Goal: Task Accomplishment & Management: Manage account settings

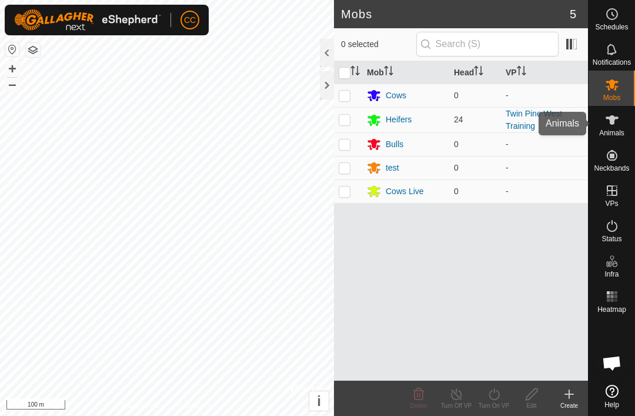
click at [611, 128] on es-animals-svg-icon at bounding box center [611, 120] width 21 height 19
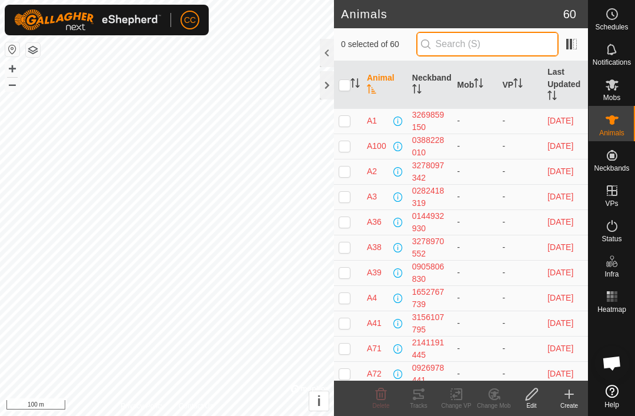
click at [517, 48] on input "text" at bounding box center [487, 44] width 142 height 25
click at [434, 82] on th "Neckband" at bounding box center [429, 85] width 45 height 48
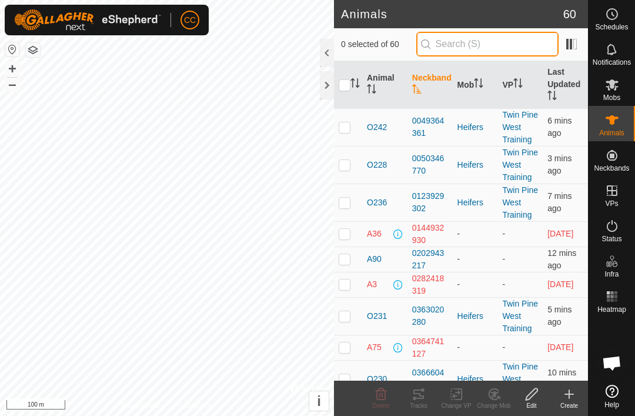
click at [509, 51] on input "text" at bounding box center [487, 44] width 142 height 25
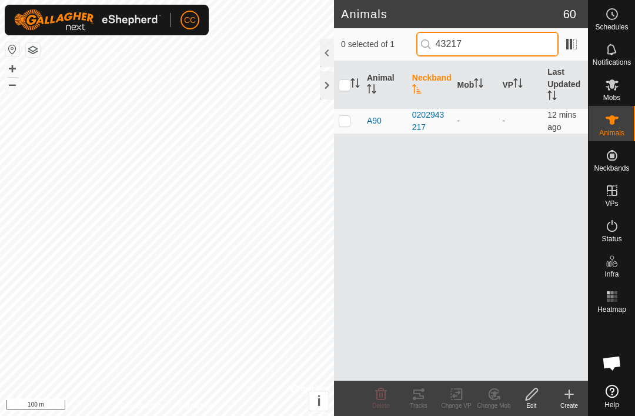
type input "43217"
click at [346, 127] on td at bounding box center [348, 120] width 28 height 25
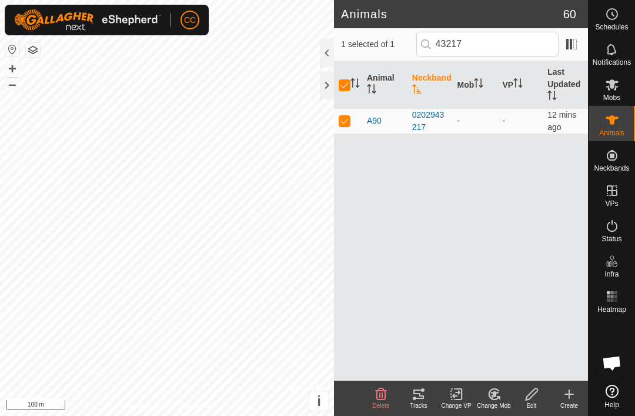
checkbox input "true"
click at [532, 401] on div "Edit" at bounding box center [532, 405] width 38 height 9
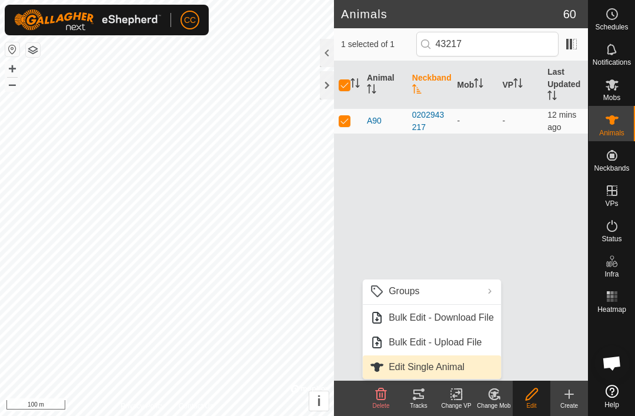
click at [456, 370] on span "Edit Single Animal" at bounding box center [427, 367] width 76 height 14
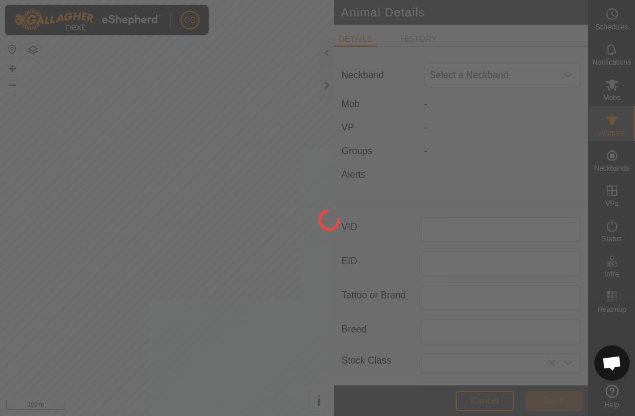
type input "A90"
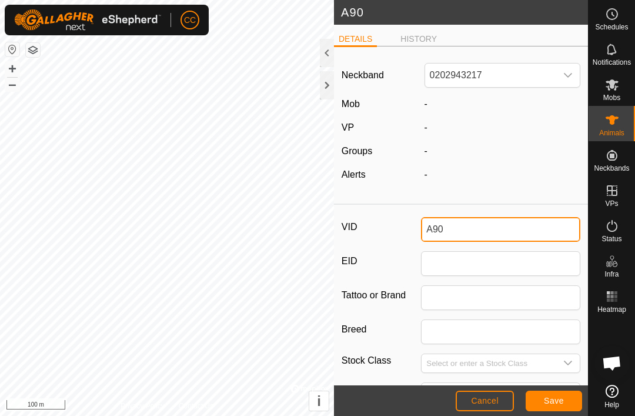
click at [494, 223] on input "A90" at bounding box center [500, 229] width 159 height 25
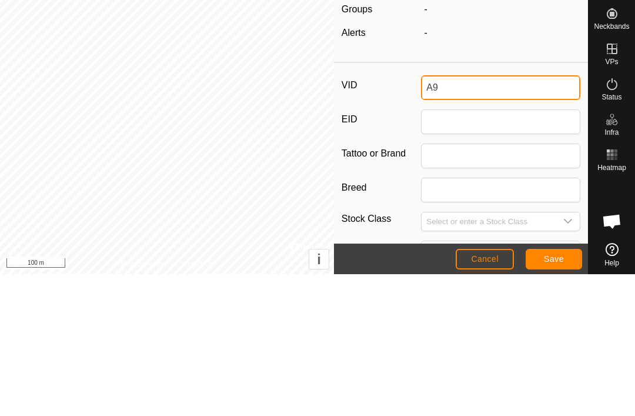
type input "A"
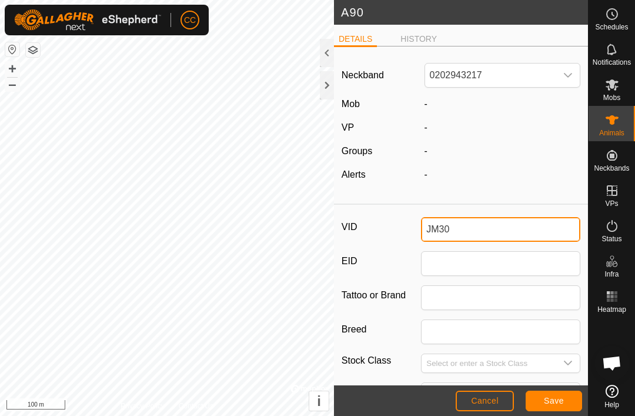
type input "JM30"
click at [560, 402] on span "Save" at bounding box center [554, 400] width 20 height 9
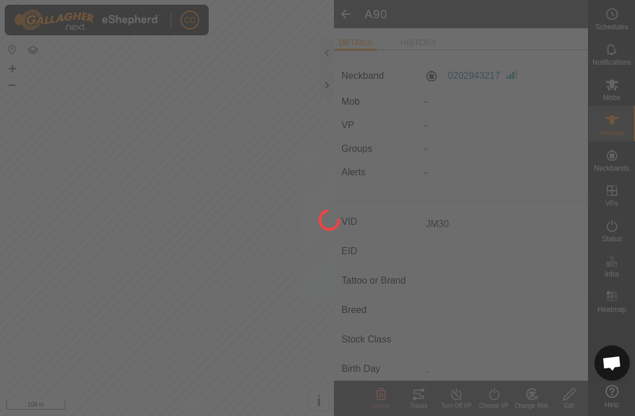
type input "-"
type input "0 kg"
type input "-"
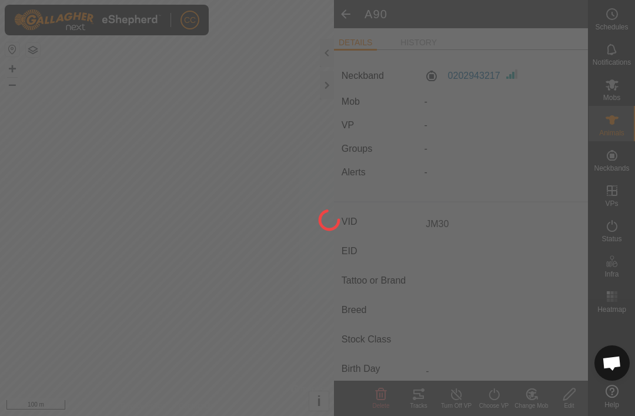
type input "-"
type input "A90"
type input "-"
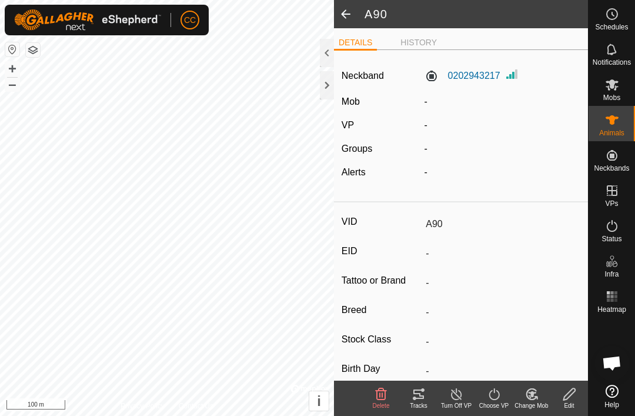
click at [356, 12] on span at bounding box center [346, 14] width 24 height 28
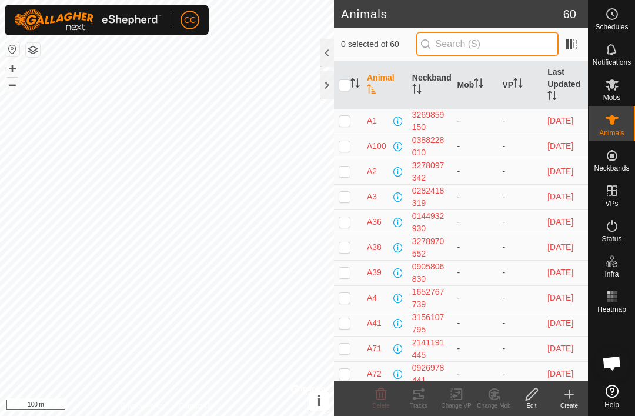
click at [507, 45] on input "text" at bounding box center [487, 44] width 142 height 25
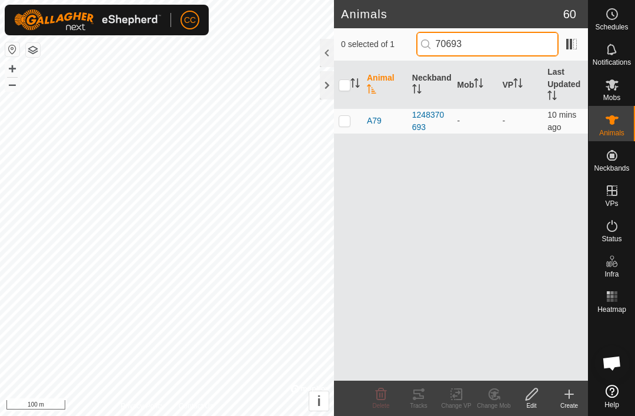
type input "70693"
click at [335, 132] on td at bounding box center [348, 120] width 28 height 25
checkbox input "true"
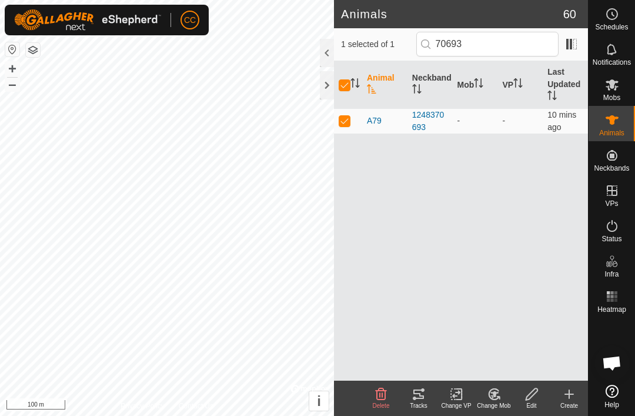
click at [530, 401] on div "Edit" at bounding box center [532, 405] width 38 height 9
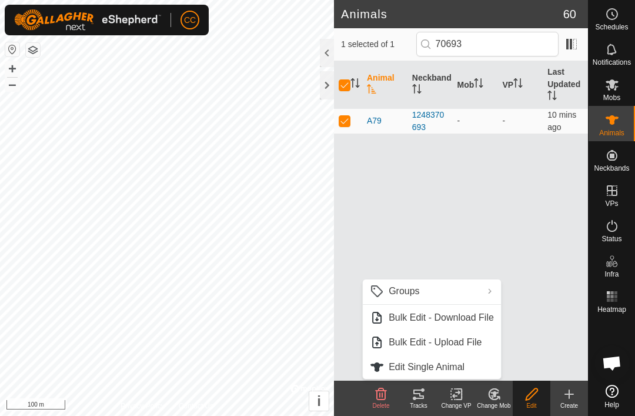
click at [454, 365] on span "Edit Single Animal" at bounding box center [427, 367] width 76 height 14
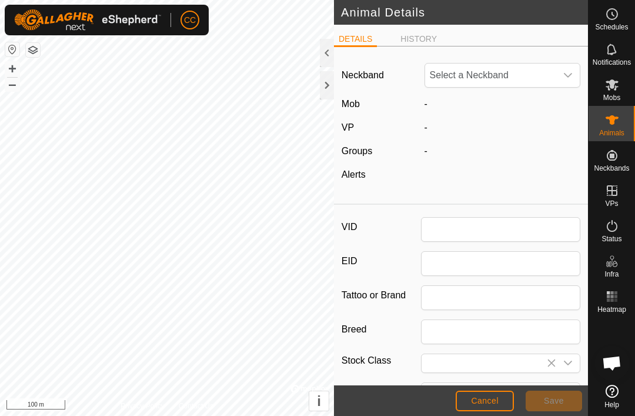
type input "A79"
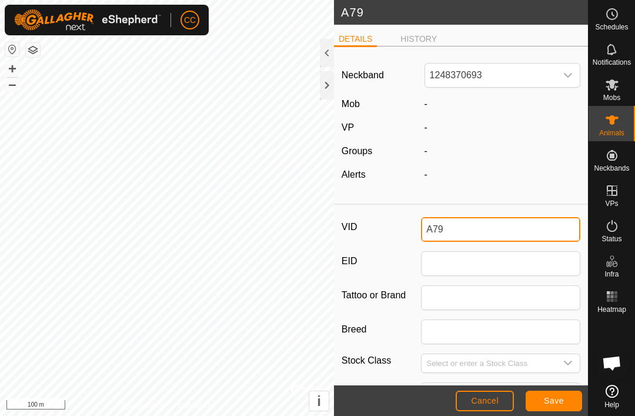
click at [489, 232] on input "A79" at bounding box center [500, 229] width 159 height 25
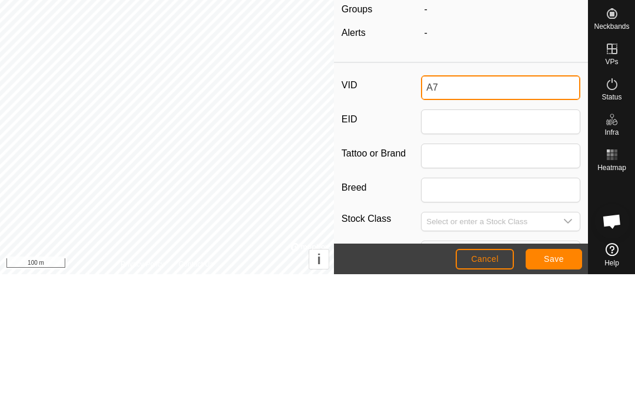
type input "A"
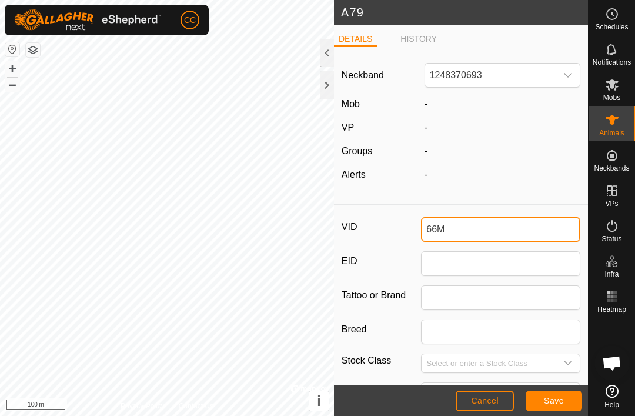
type input "66M"
click at [550, 403] on span "Save" at bounding box center [554, 400] width 20 height 9
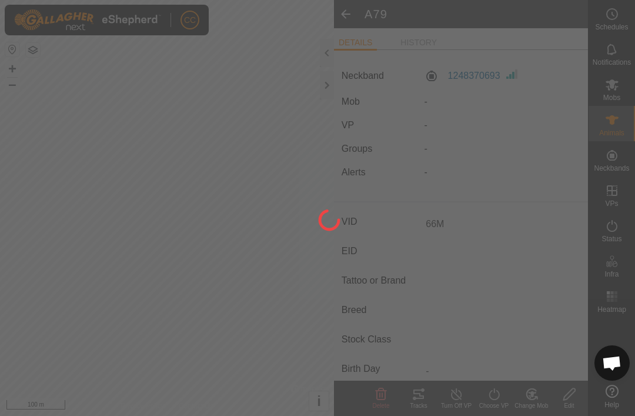
type input "-"
type input "0 kg"
type input "-"
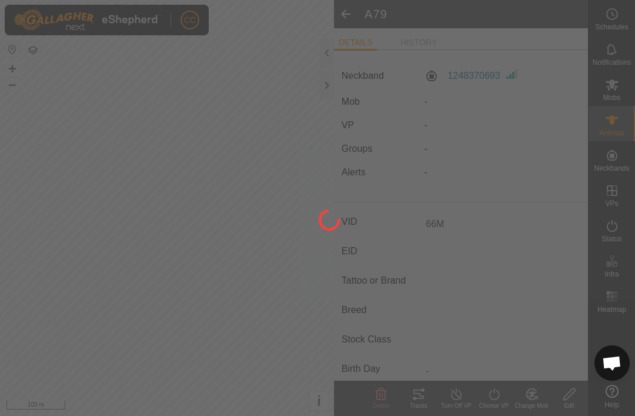
type input "-"
type input "A79"
type input "-"
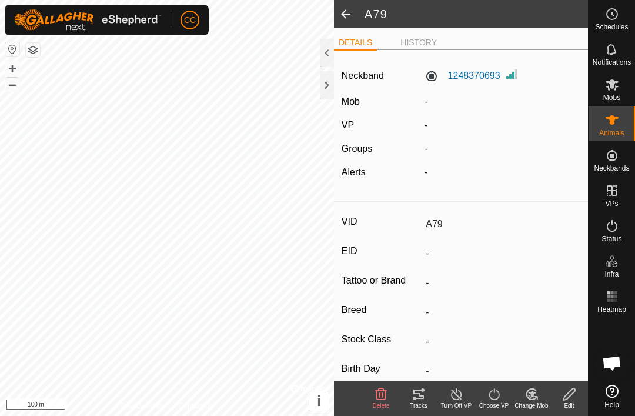
click at [345, 11] on span at bounding box center [346, 14] width 24 height 28
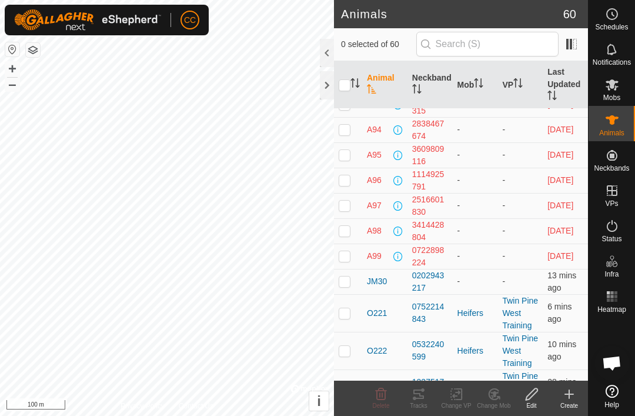
scroll to position [733, 0]
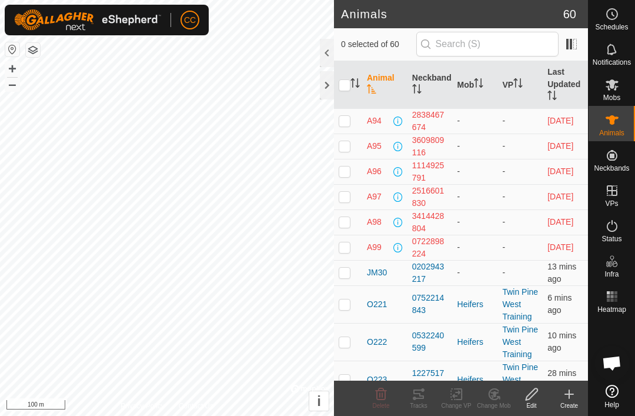
click at [346, 274] on p-checkbox at bounding box center [345, 271] width 12 height 9
checkbox input "true"
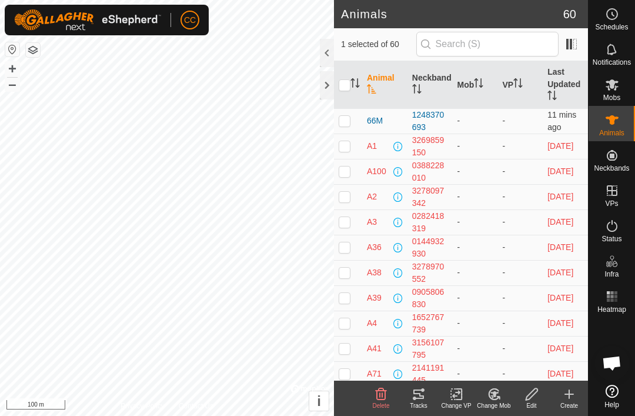
scroll to position [-1, 0]
click at [347, 121] on p-checkbox at bounding box center [345, 120] width 12 height 9
click at [499, 404] on div "Change Mob" at bounding box center [494, 405] width 38 height 9
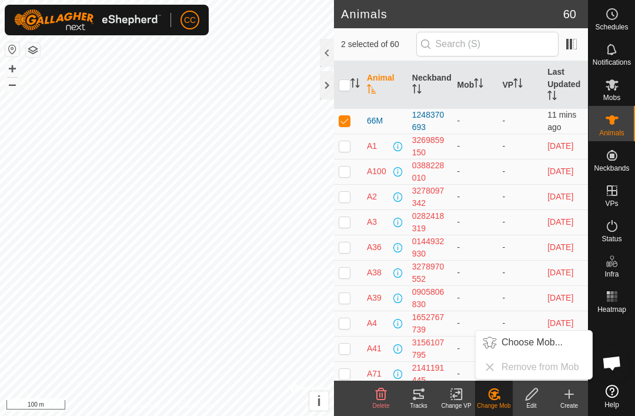
click at [529, 336] on span "Choose Mob..." at bounding box center [531, 342] width 61 height 14
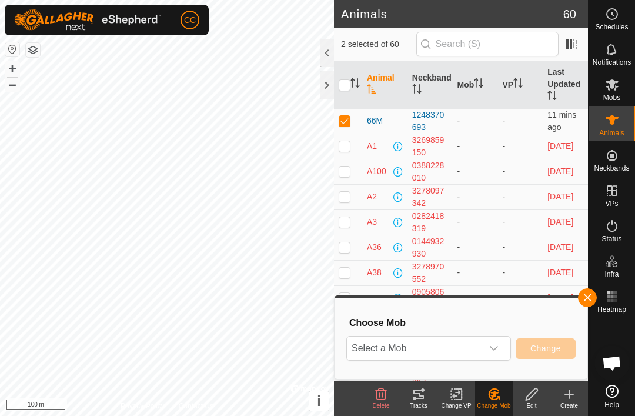
click at [497, 350] on icon "dropdown trigger" at bounding box center [493, 347] width 9 height 9
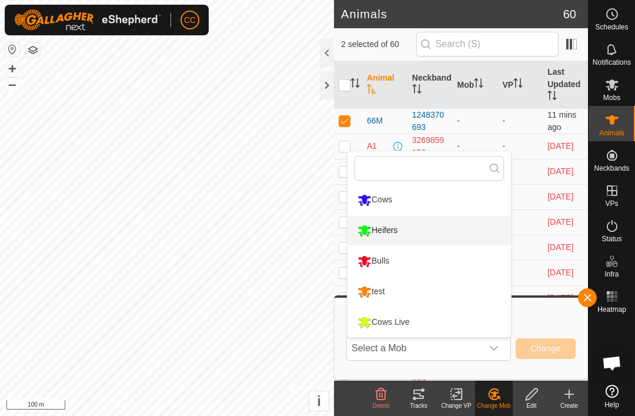
click at [387, 231] on div "Heifers" at bounding box center [378, 230] width 46 height 20
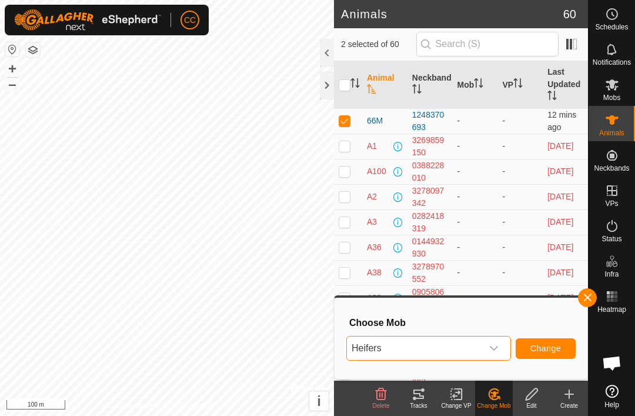
click at [500, 343] on div "dropdown trigger" at bounding box center [494, 348] width 24 height 24
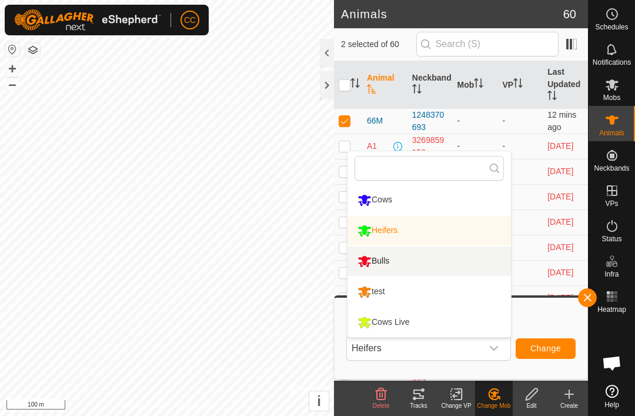
click at [383, 266] on div "Bulls" at bounding box center [374, 261] width 38 height 20
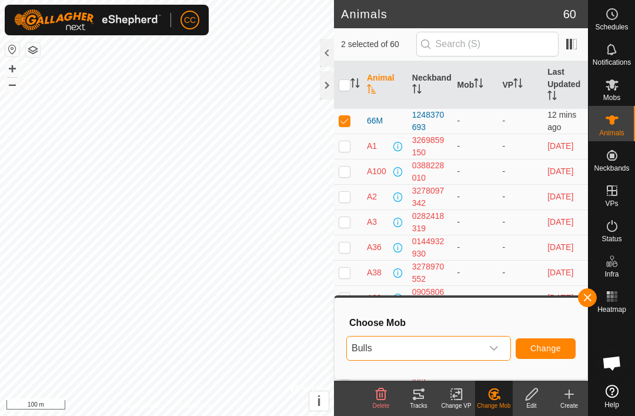
click at [546, 350] on span "Change" at bounding box center [545, 347] width 31 height 9
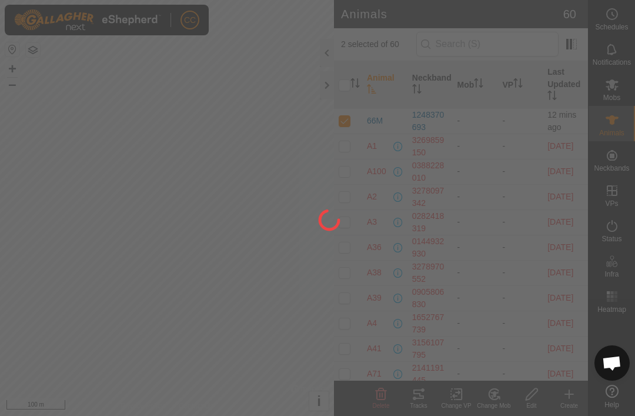
checkbox input "false"
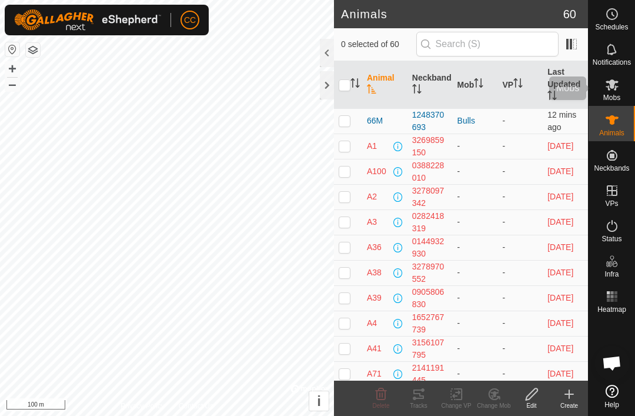
click at [613, 90] on icon at bounding box center [612, 85] width 14 height 14
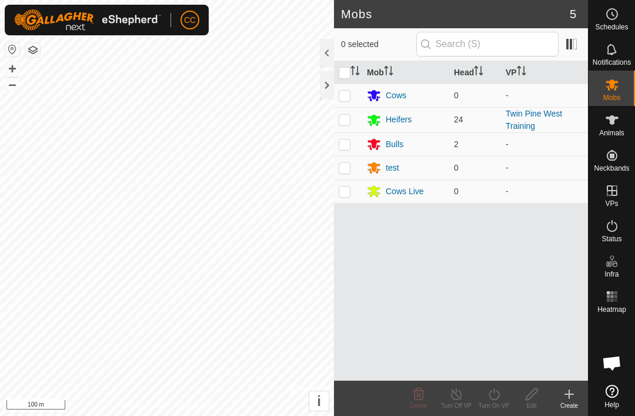
click at [406, 145] on div "Bulls" at bounding box center [406, 144] width 78 height 14
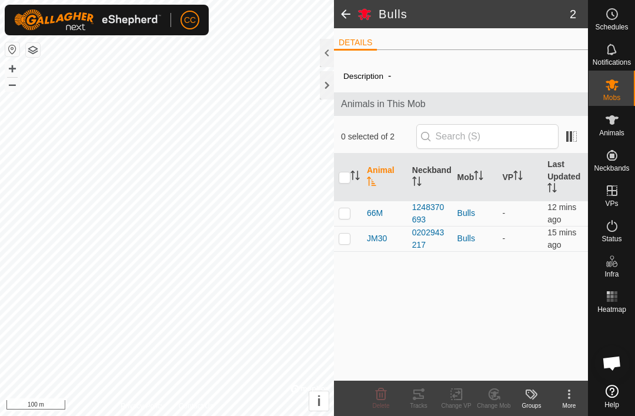
click at [355, 15] on span at bounding box center [346, 14] width 24 height 28
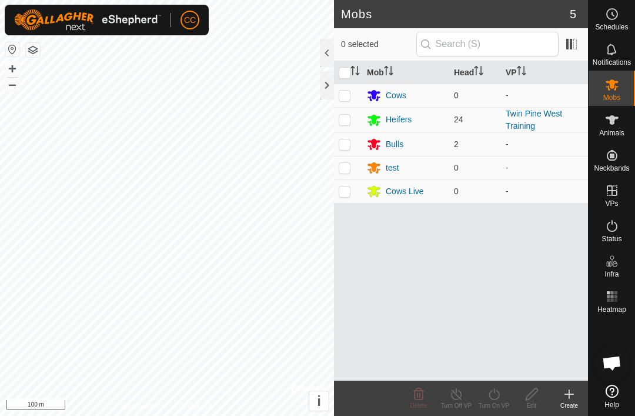
click at [330, 91] on div at bounding box center [327, 85] width 14 height 28
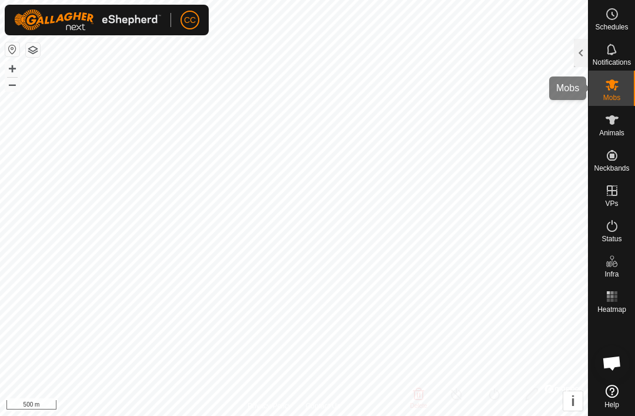
click at [615, 96] on span "Mobs" at bounding box center [611, 97] width 17 height 7
click at [615, 99] on span "Mobs" at bounding box center [611, 97] width 17 height 7
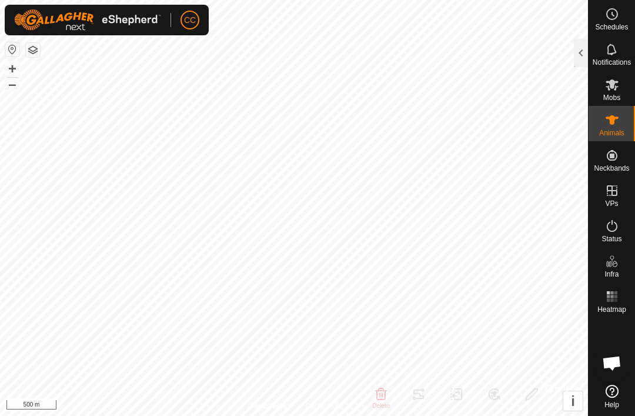
checkbox input "true"
click at [624, 92] on div "Mobs" at bounding box center [611, 88] width 46 height 35
click at [35, 54] on button "button" at bounding box center [33, 50] width 14 height 14
click at [579, 58] on div at bounding box center [581, 53] width 14 height 28
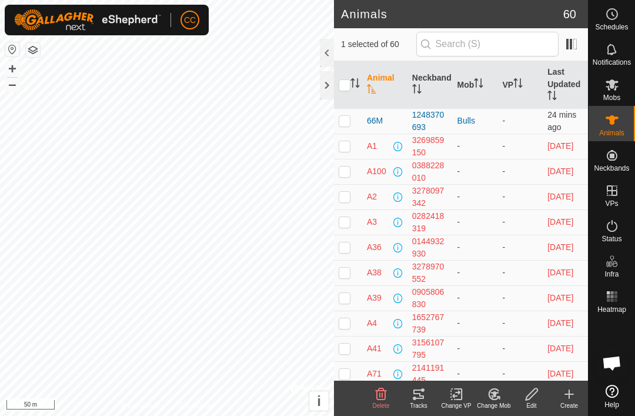
click at [618, 87] on icon at bounding box center [612, 85] width 14 height 14
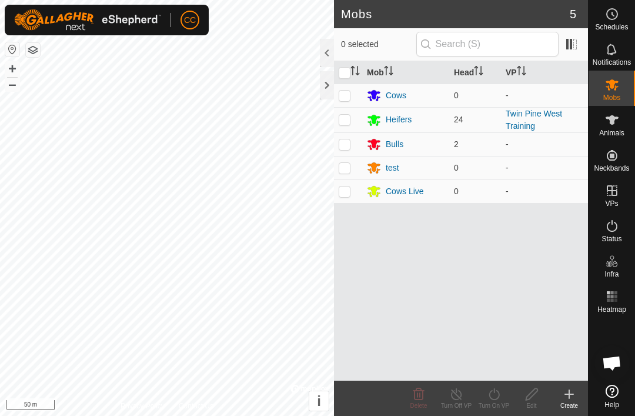
click at [534, 118] on link "Twin Pine West Training" at bounding box center [534, 120] width 56 height 22
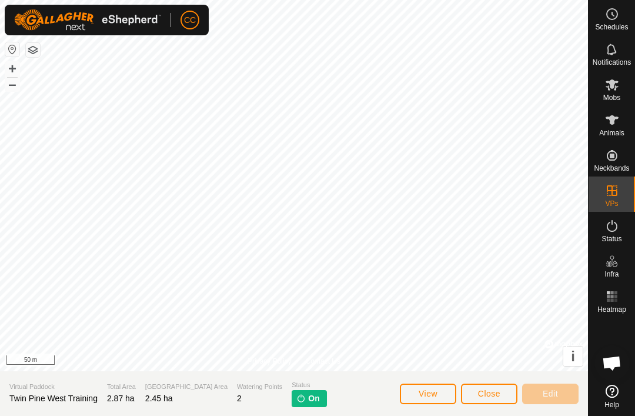
click at [296, 399] on img at bounding box center [300, 397] width 9 height 9
click at [427, 394] on span "View" at bounding box center [428, 393] width 19 height 9
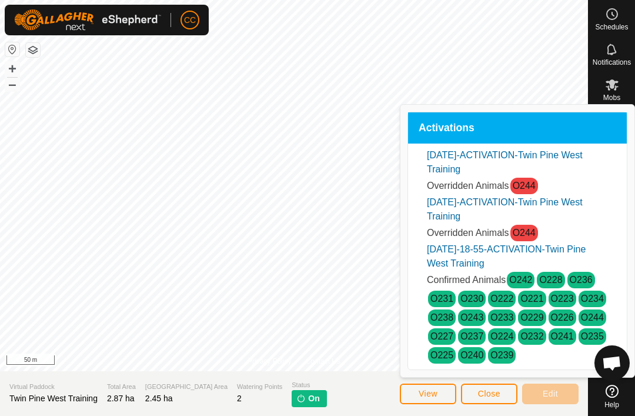
click at [493, 389] on span "Close" at bounding box center [489, 393] width 22 height 9
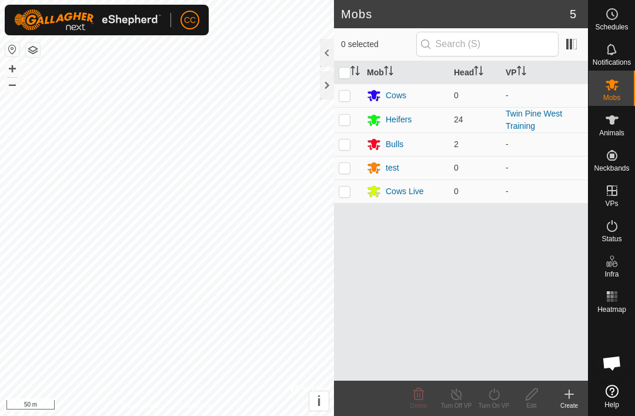
click at [537, 114] on link "Twin Pine West Training" at bounding box center [534, 120] width 56 height 22
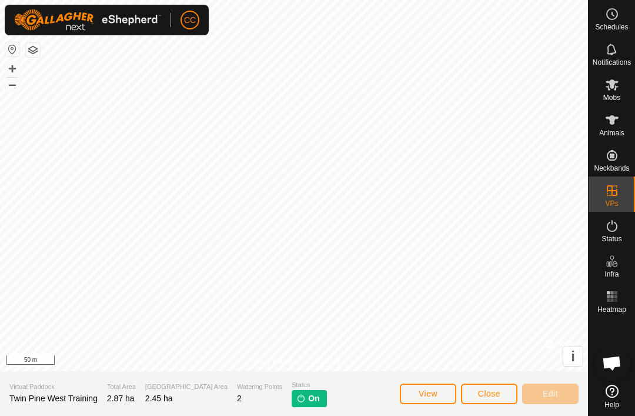
click at [296, 398] on img at bounding box center [300, 397] width 9 height 9
click at [611, 92] on es-mob-svg-icon at bounding box center [611, 84] width 21 height 19
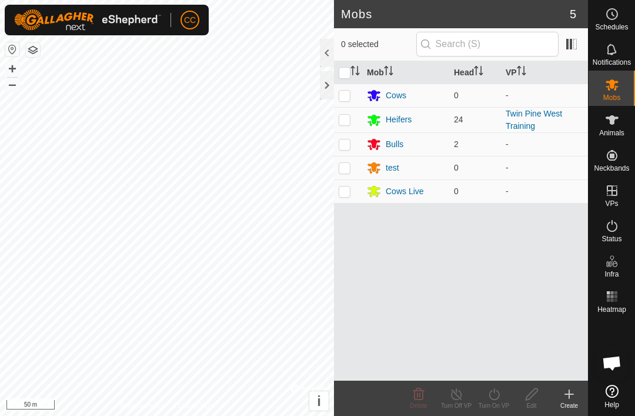
click at [404, 124] on div "Heifers" at bounding box center [399, 119] width 26 height 12
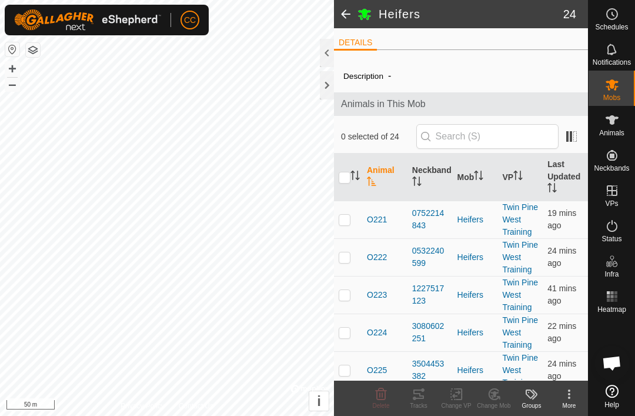
click at [520, 220] on link "Twin Pine West Training" at bounding box center [520, 219] width 36 height 34
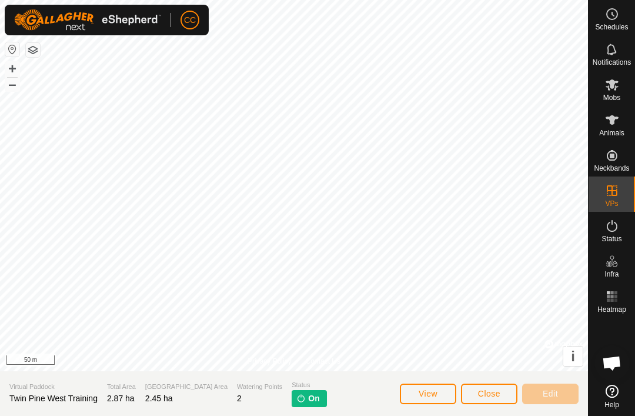
click at [425, 402] on button "View" at bounding box center [428, 393] width 56 height 21
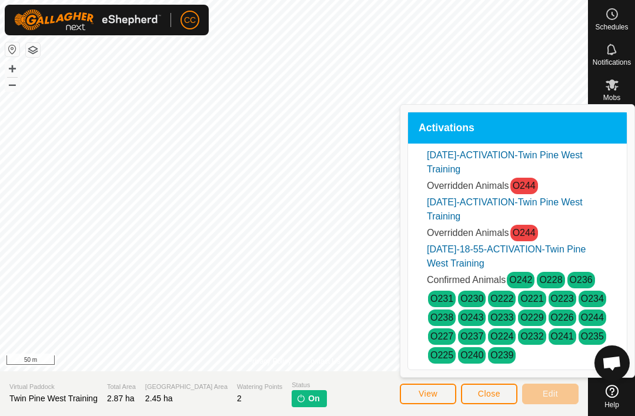
click at [437, 392] on span "View" at bounding box center [428, 393] width 19 height 9
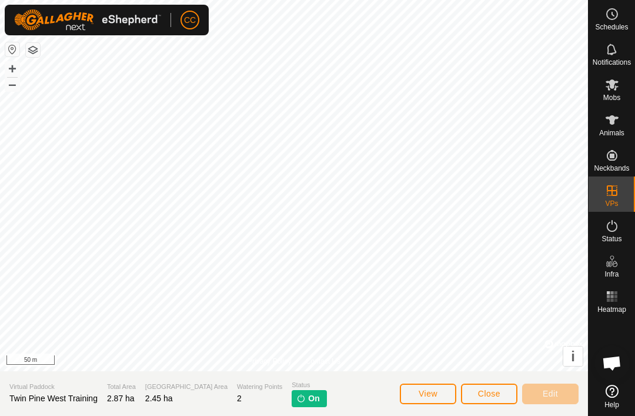
click at [308, 404] on span "On" at bounding box center [313, 398] width 11 height 12
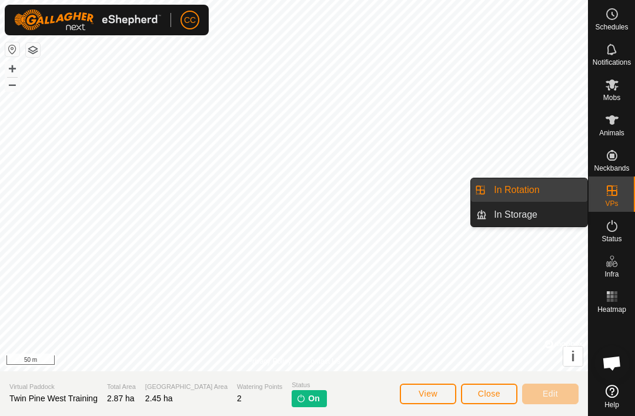
click at [549, 189] on link "In Rotation" at bounding box center [537, 190] width 101 height 24
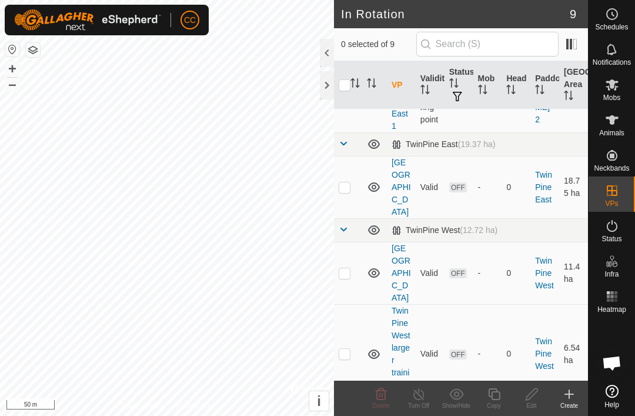
scroll to position [419, 0]
checkbox input "true"
click at [422, 404] on div "Turn Off" at bounding box center [419, 405] width 38 height 9
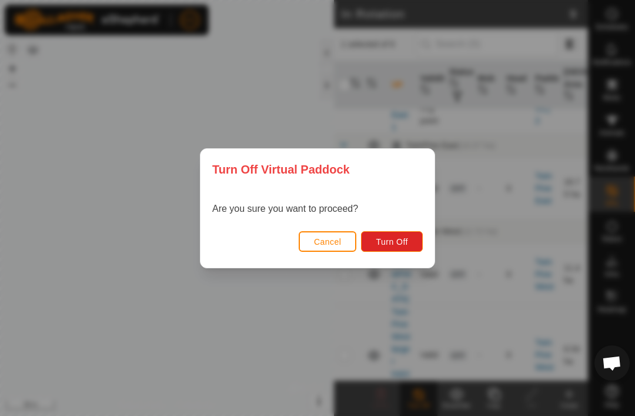
click at [392, 239] on span "Turn Off" at bounding box center [392, 241] width 32 height 9
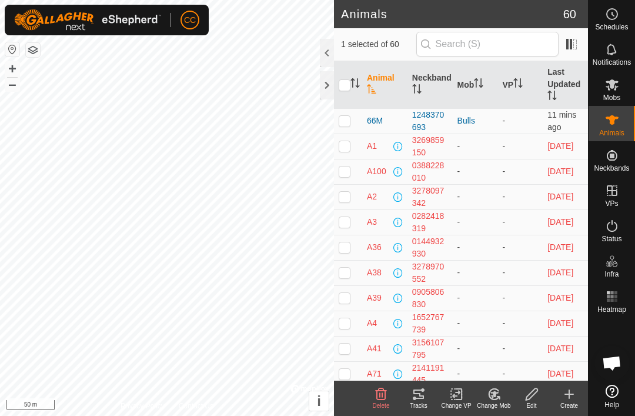
click at [478, 89] on p-sorticon "Activate to sort" at bounding box center [478, 84] width 9 height 9
click at [481, 91] on th "Mob" at bounding box center [475, 85] width 45 height 48
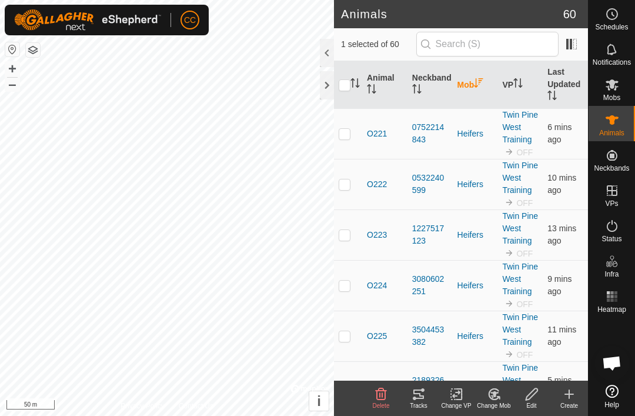
checkbox input "true"
checkbox input "false"
click at [423, 391] on icon at bounding box center [423, 390] width 4 height 4
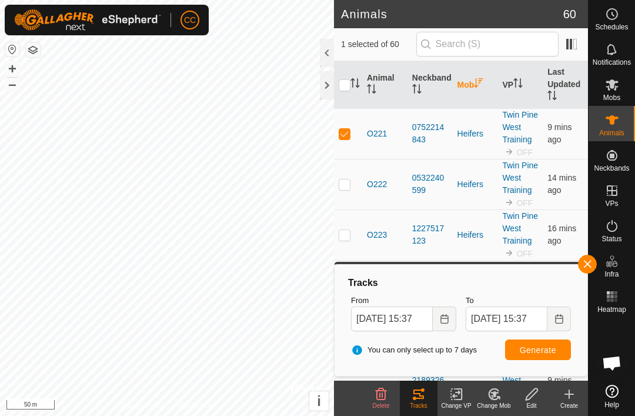
click at [349, 136] on p-checkbox at bounding box center [345, 133] width 12 height 9
checkbox input "false"
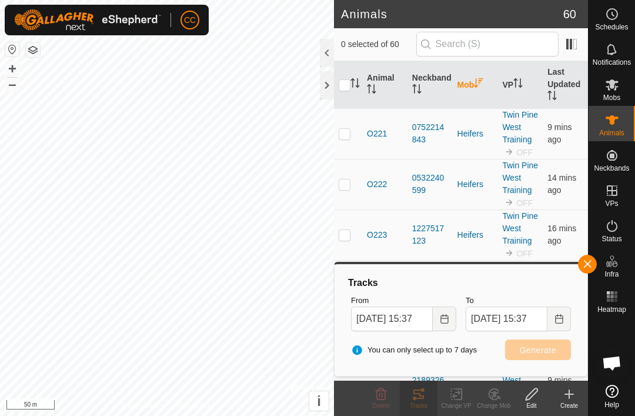
click at [349, 186] on p-checkbox at bounding box center [345, 183] width 12 height 9
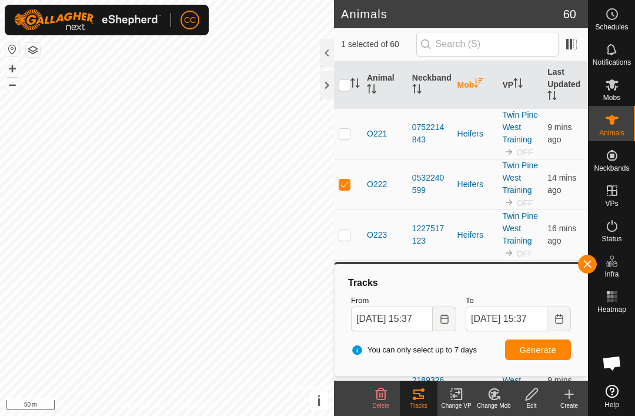
click at [352, 182] on td at bounding box center [348, 184] width 28 height 51
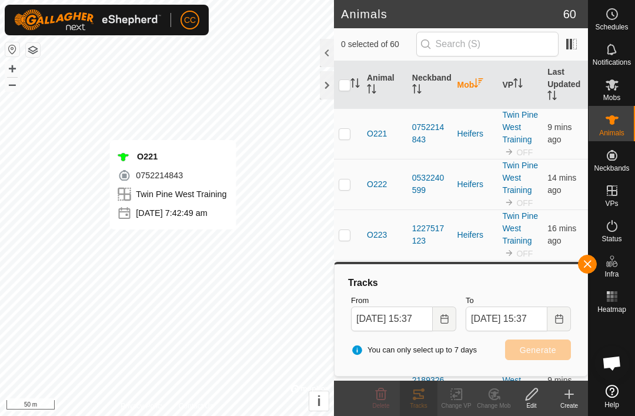
click at [345, 188] on p-checkbox at bounding box center [345, 183] width 12 height 9
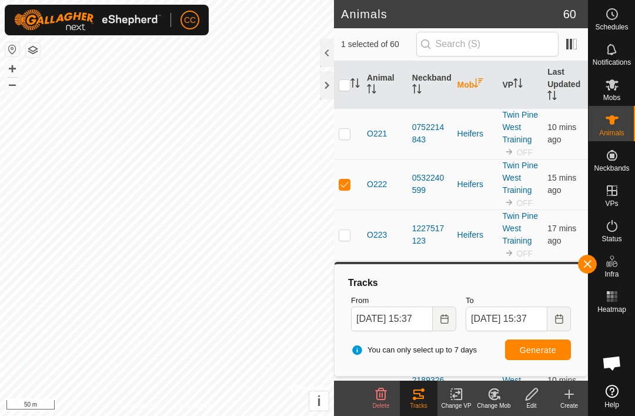
click at [346, 182] on p-checkbox at bounding box center [345, 183] width 12 height 9
checkbox input "false"
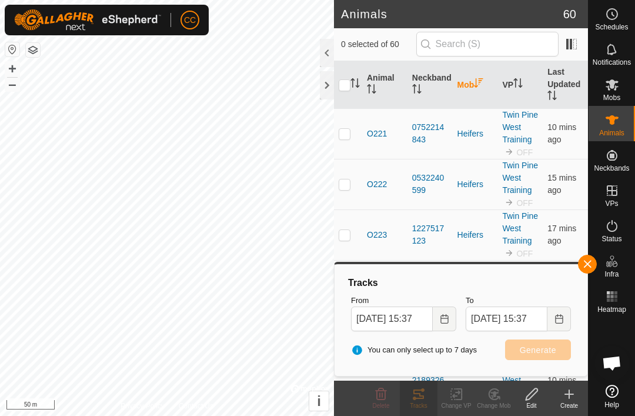
click at [347, 237] on p-checkbox at bounding box center [345, 234] width 12 height 9
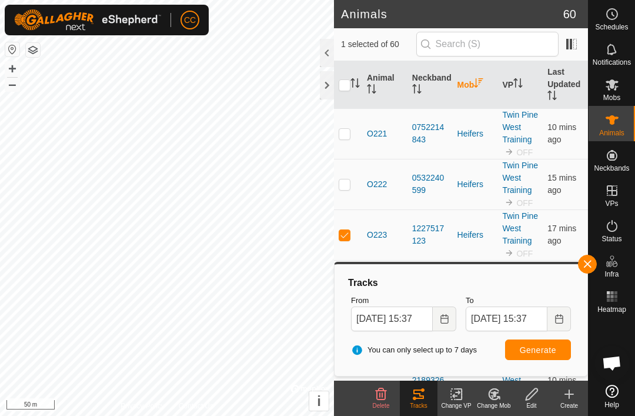
checkbox input "true"
click at [420, 394] on icon at bounding box center [418, 393] width 11 height 9
click at [423, 401] on div "Tracks" at bounding box center [419, 405] width 38 height 9
click at [424, 410] on div "Tracks" at bounding box center [419, 397] width 38 height 35
click at [591, 265] on span "button" at bounding box center [587, 263] width 9 height 9
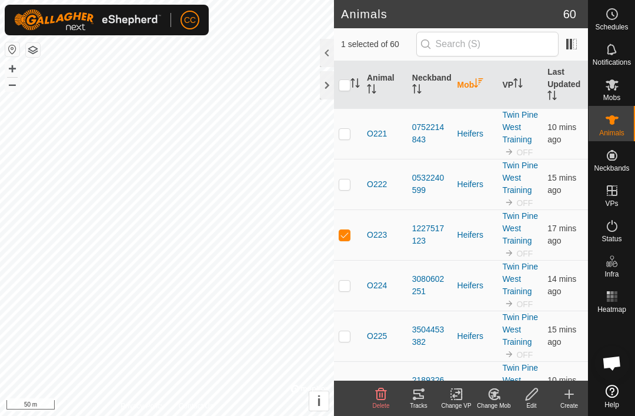
click at [423, 392] on icon at bounding box center [419, 394] width 14 height 14
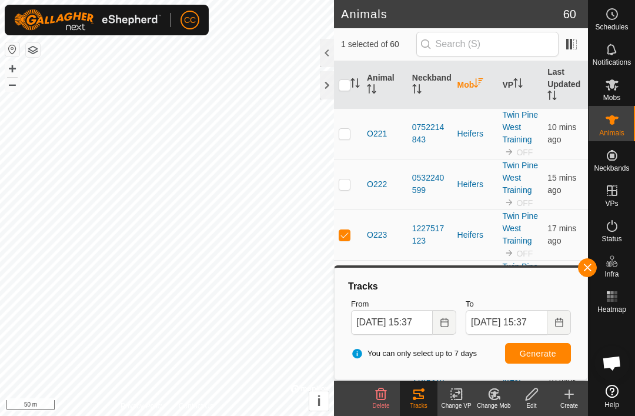
click at [585, 266] on span "button" at bounding box center [587, 267] width 9 height 9
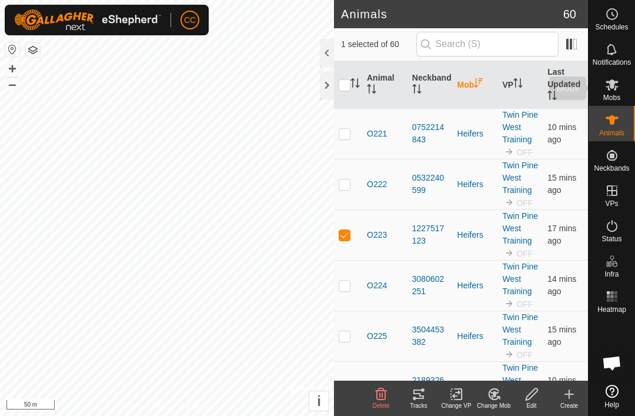
click at [608, 94] on span "Mobs" at bounding box center [611, 97] width 17 height 7
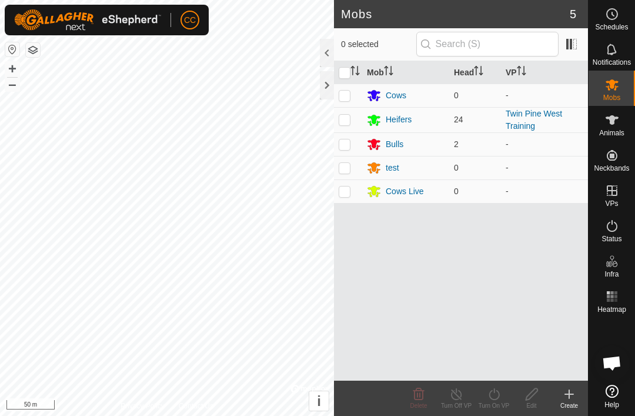
click at [536, 118] on link "Twin Pine West Training" at bounding box center [534, 120] width 56 height 22
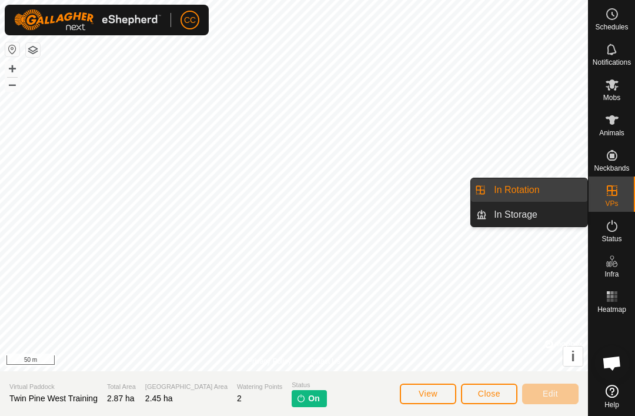
click at [559, 193] on link "In Rotation" at bounding box center [537, 190] width 101 height 24
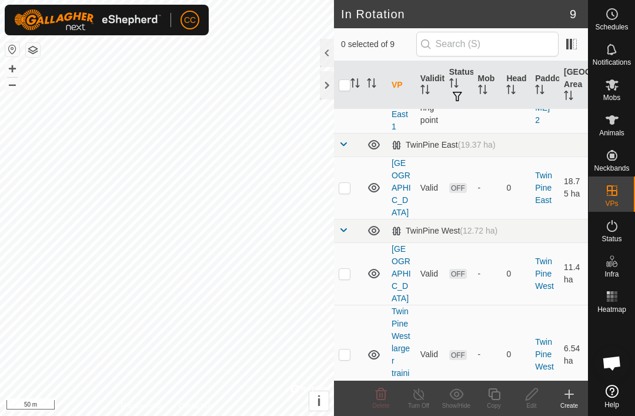
scroll to position [419, 0]
checkbox input "true"
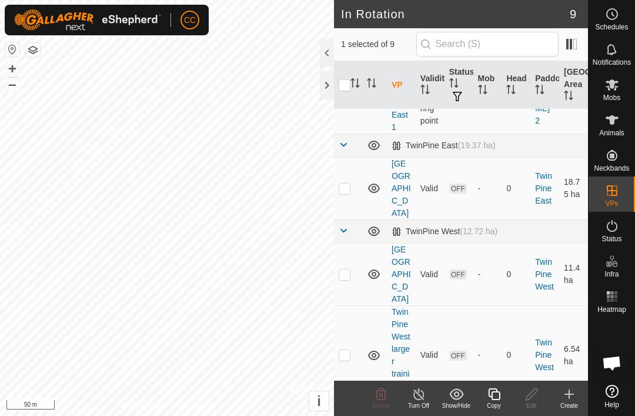
click at [422, 399] on icon at bounding box center [419, 394] width 15 height 14
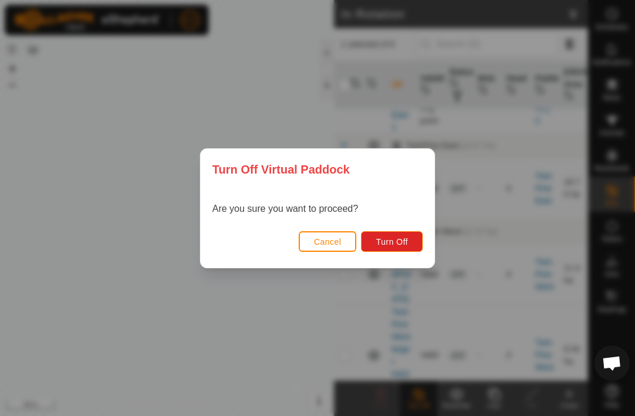
click at [397, 246] on span "Turn Off" at bounding box center [392, 241] width 32 height 9
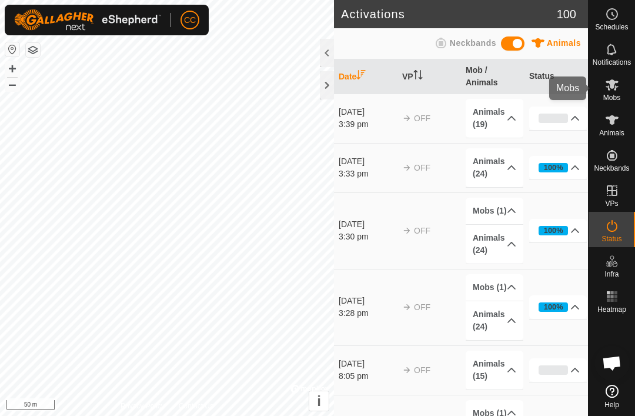
click at [616, 88] on icon at bounding box center [612, 84] width 13 height 11
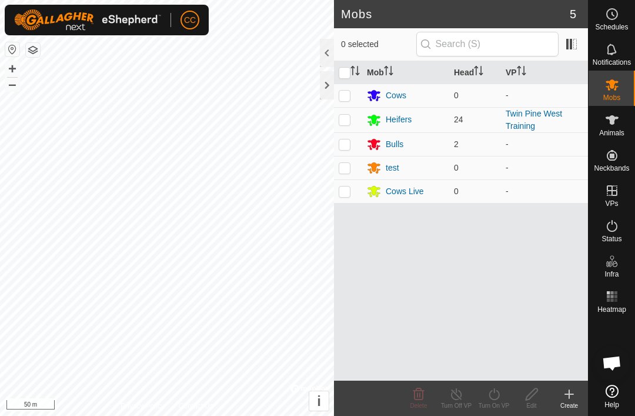
click at [529, 120] on link "Twin Pine West Training" at bounding box center [534, 120] width 56 height 22
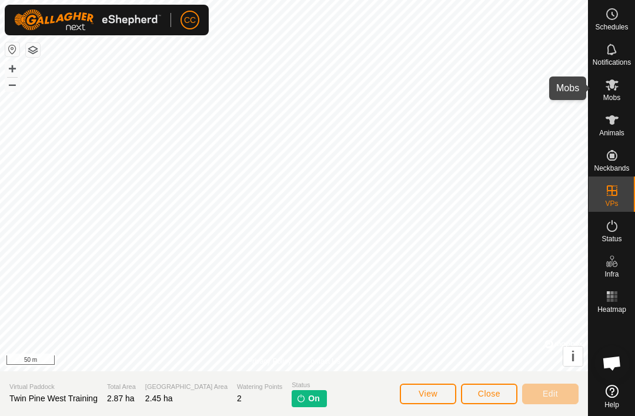
click at [610, 94] on span "Mobs" at bounding box center [611, 97] width 17 height 7
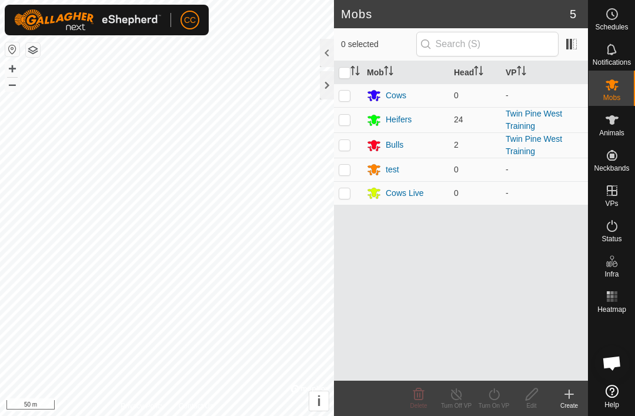
click at [531, 142] on link "Twin Pine West Training" at bounding box center [534, 145] width 56 height 22
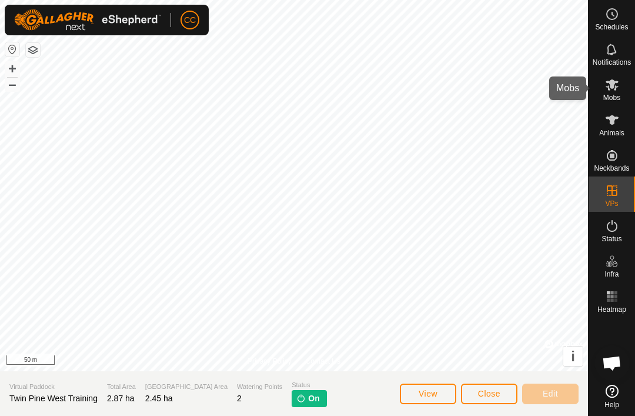
click at [623, 92] on div "Mobs" at bounding box center [611, 88] width 46 height 35
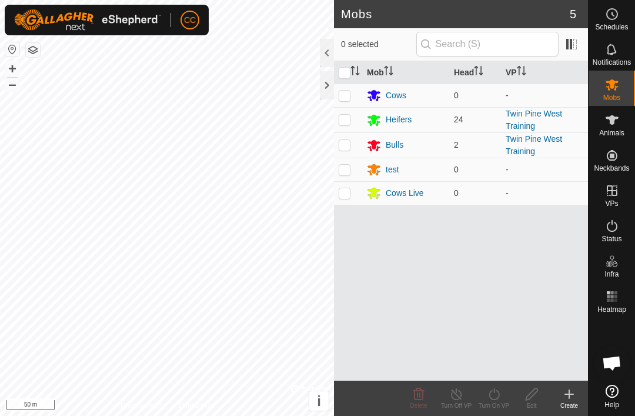
click at [523, 146] on link "Twin Pine West Training" at bounding box center [534, 145] width 56 height 22
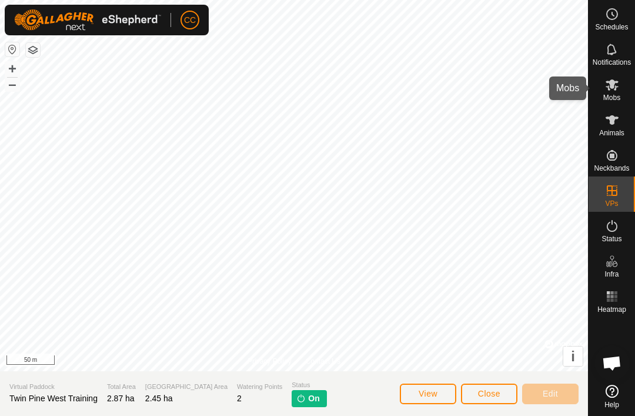
click at [608, 95] on span "Mobs" at bounding box center [611, 97] width 17 height 7
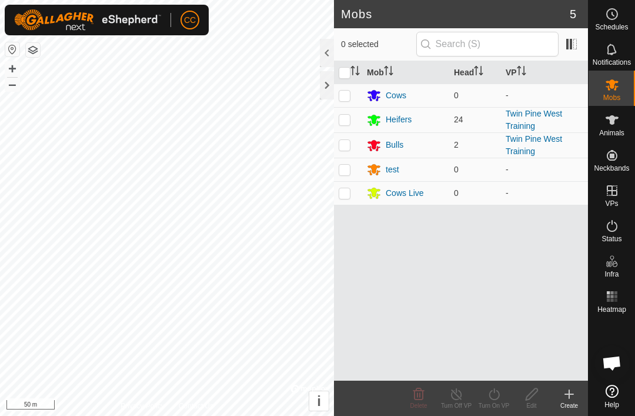
click at [543, 118] on link "Twin Pine West Training" at bounding box center [534, 120] width 56 height 22
